Goal: Task Accomplishment & Management: Manage account settings

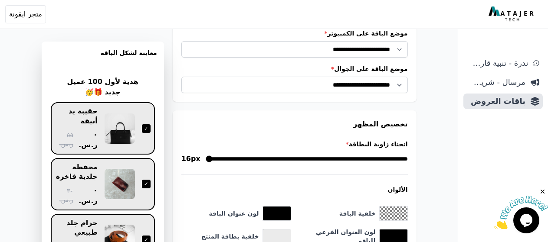
scroll to position [896, 0]
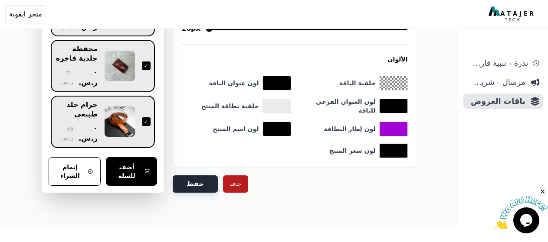
click at [196, 177] on button "حفظ" at bounding box center [195, 184] width 45 height 17
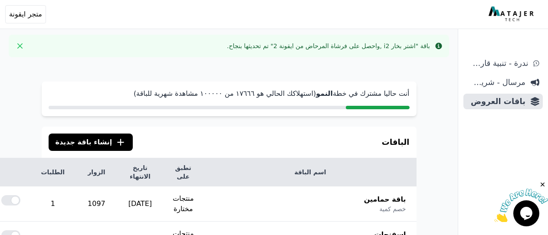
scroll to position [260, 0]
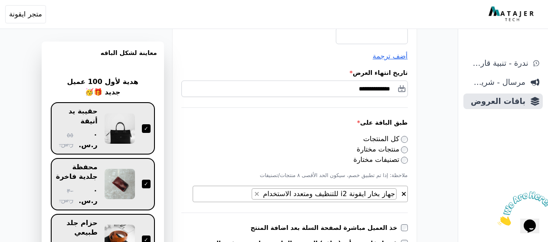
scroll to position [304, 0]
